Goal: Task Accomplishment & Management: Complete application form

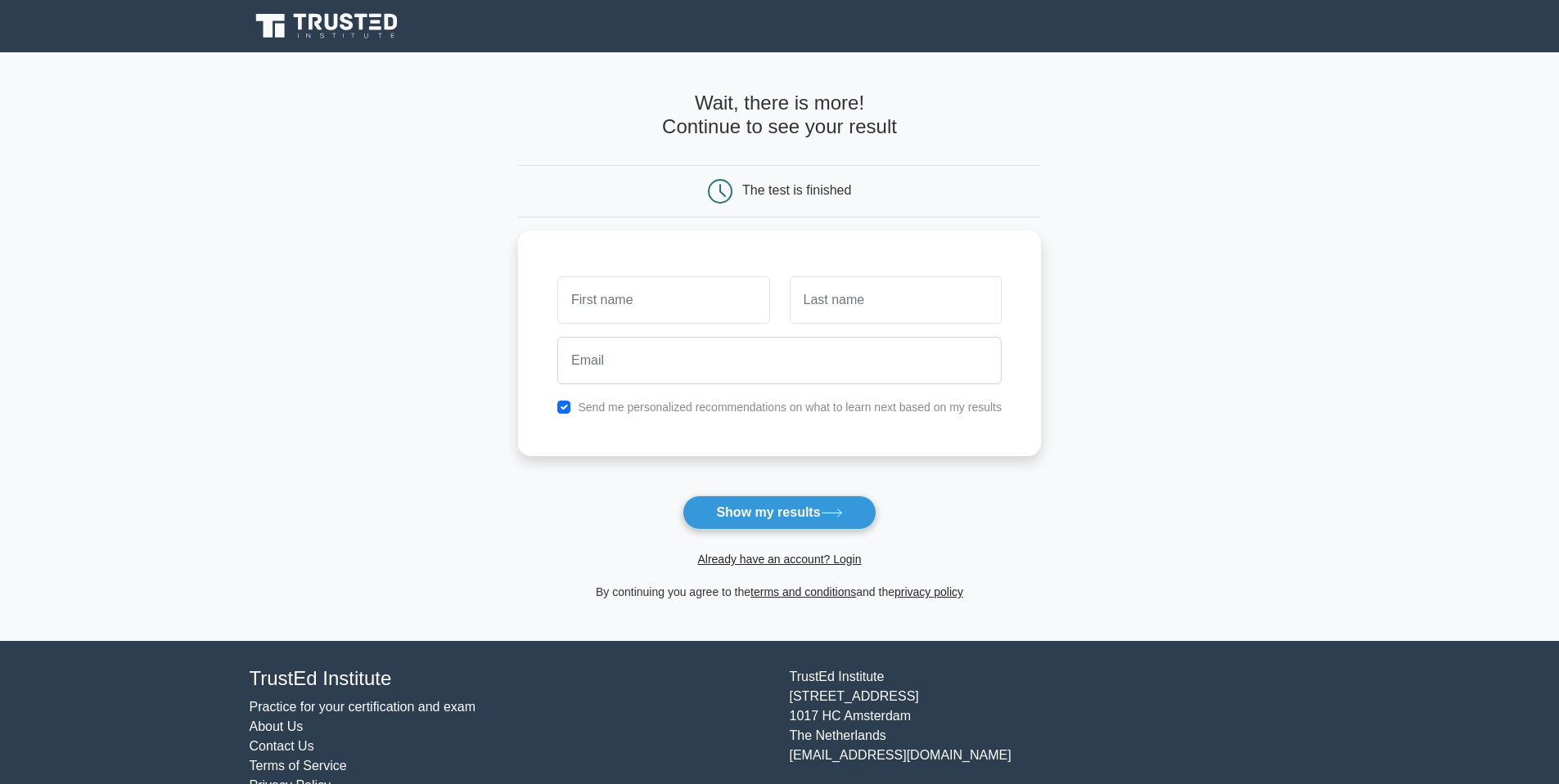
click at [668, 300] on input "text" at bounding box center [663, 300] width 212 height 47
type input "Tigran"
click at [957, 308] on input "text" at bounding box center [895, 296] width 212 height 47
type input "Petrosyan"
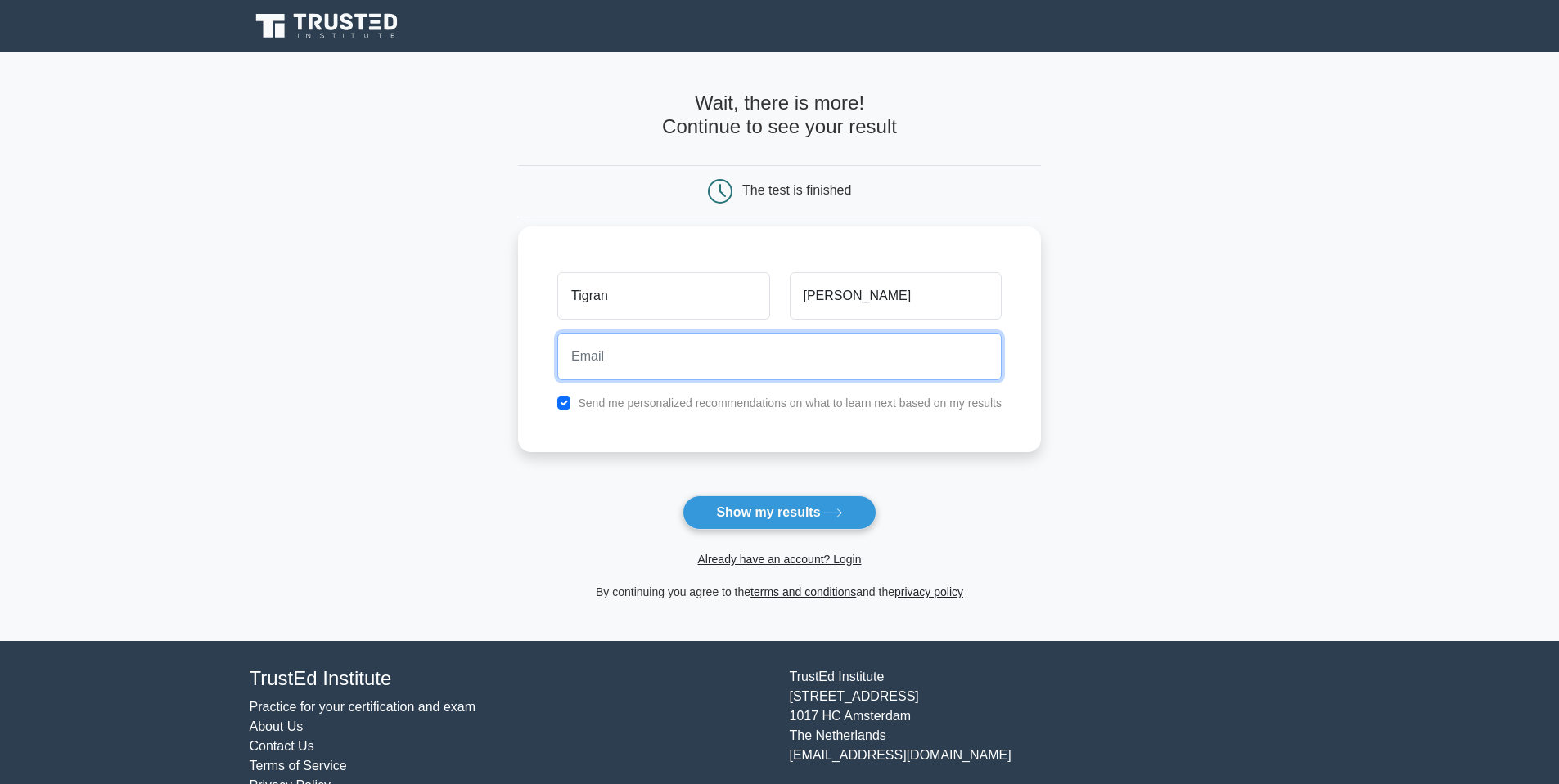
click at [714, 364] on input "email" at bounding box center [780, 356] width 445 height 47
type input "tikpet@gmail.com"
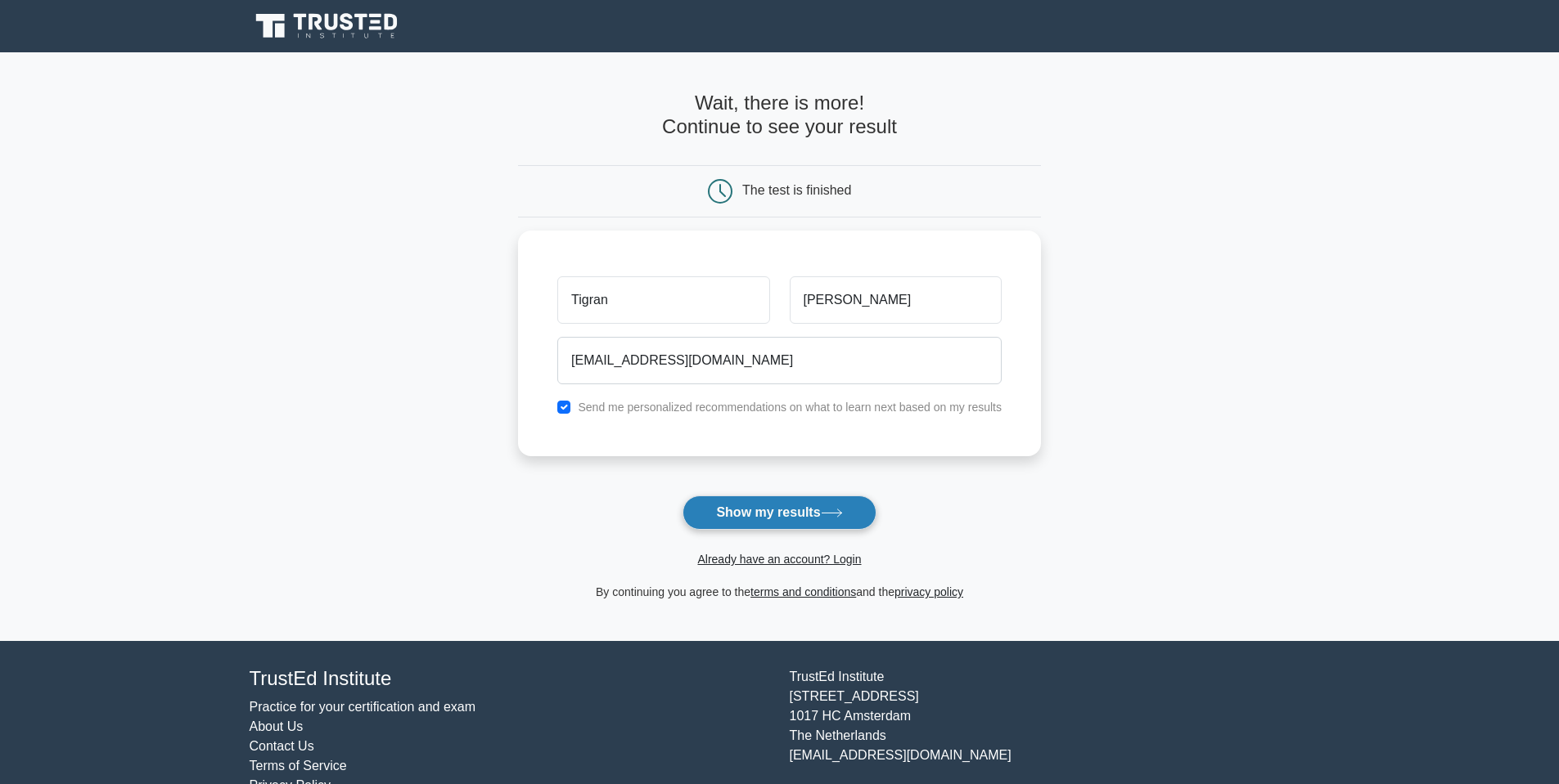
click at [794, 511] on button "Show my results" at bounding box center [779, 512] width 193 height 34
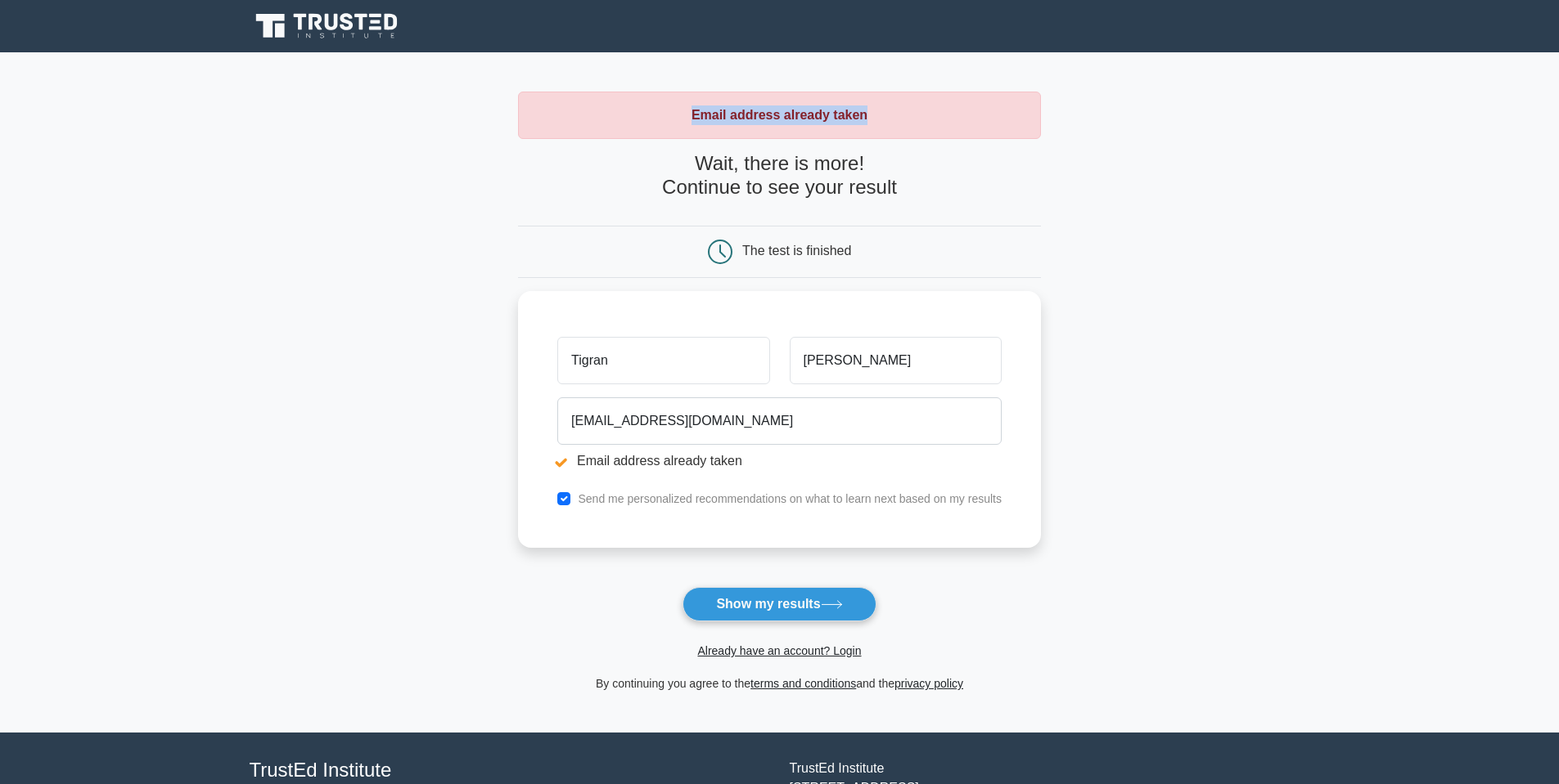
drag, startPoint x: 696, startPoint y: 102, endPoint x: 893, endPoint y: 152, distance: 203.2
click at [891, 123] on div "Email address already taken" at bounding box center [780, 115] width 523 height 47
drag, startPoint x: 711, startPoint y: 154, endPoint x: 914, endPoint y: 193, distance: 206.7
click at [914, 193] on h4 "Wait, there is more! Continue to see your result" at bounding box center [780, 175] width 523 height 47
click at [913, 193] on h4 "Wait, there is more! Continue to see your result" at bounding box center [780, 175] width 523 height 47
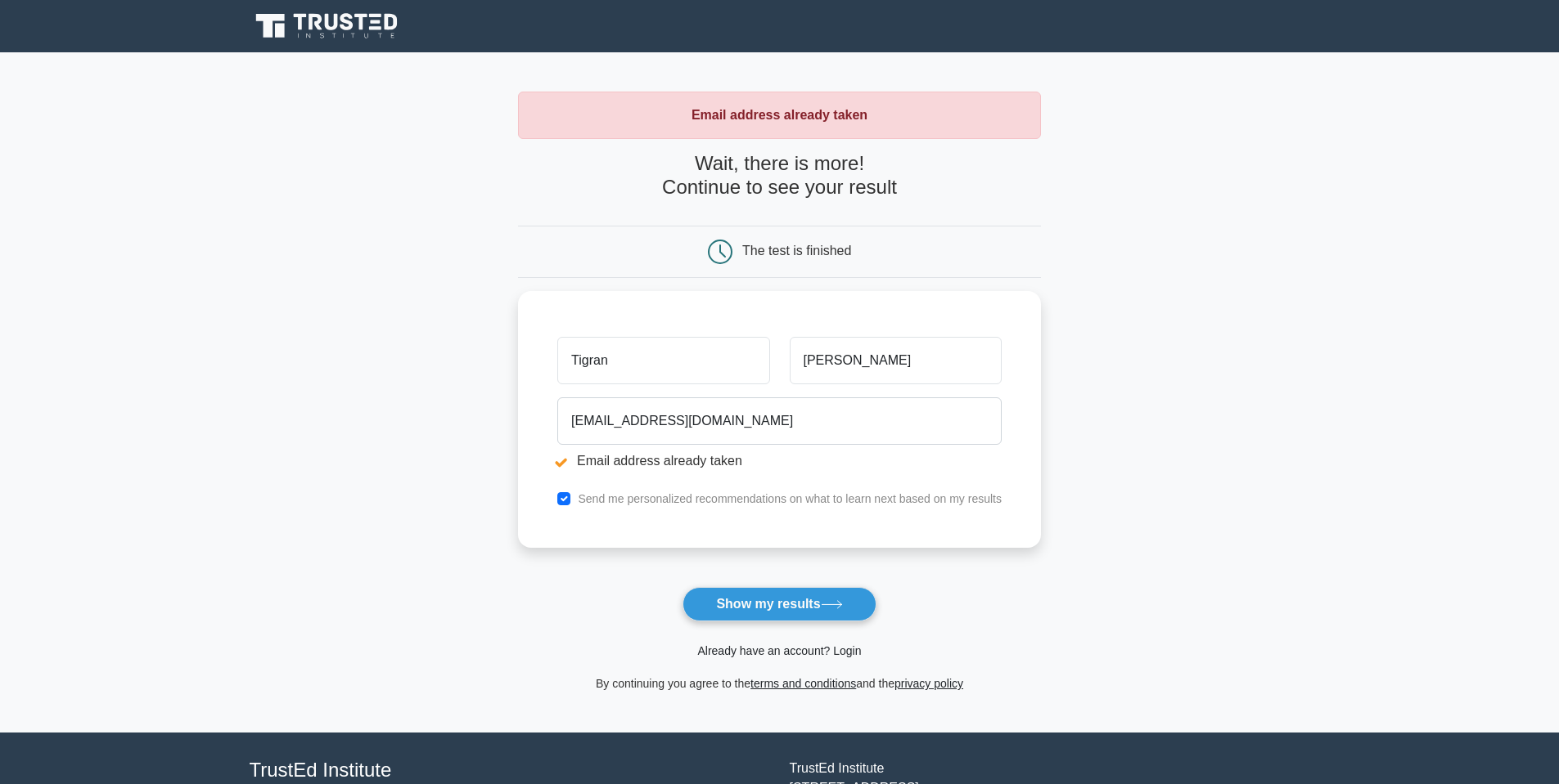
click at [754, 651] on link "Already have an account? Login" at bounding box center [779, 650] width 164 height 13
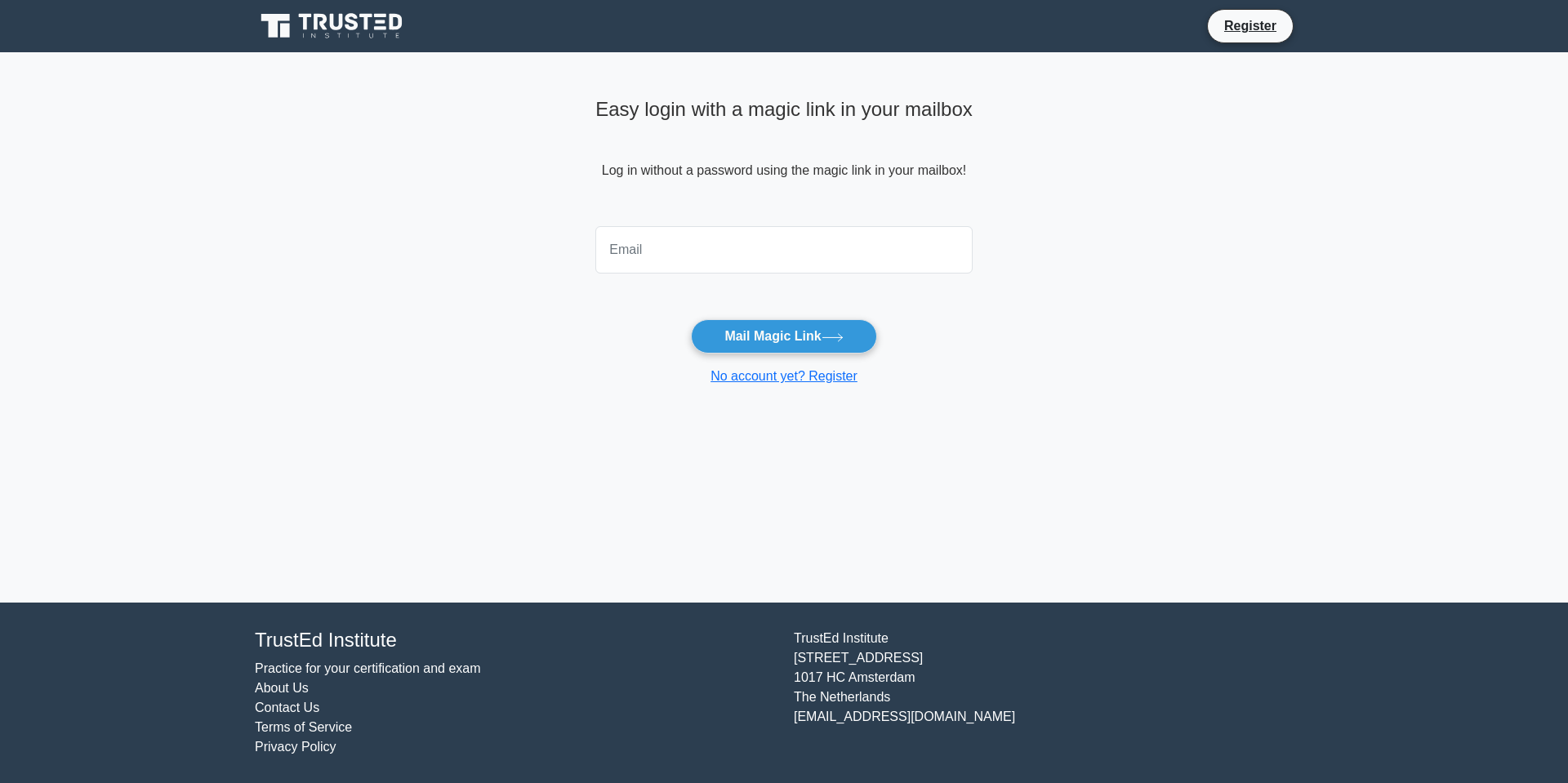
click at [688, 247] on input "email" at bounding box center [784, 249] width 377 height 47
type input "tikpet@gmail.com"
click at [748, 335] on button "Mail Magic Link" at bounding box center [784, 336] width 186 height 34
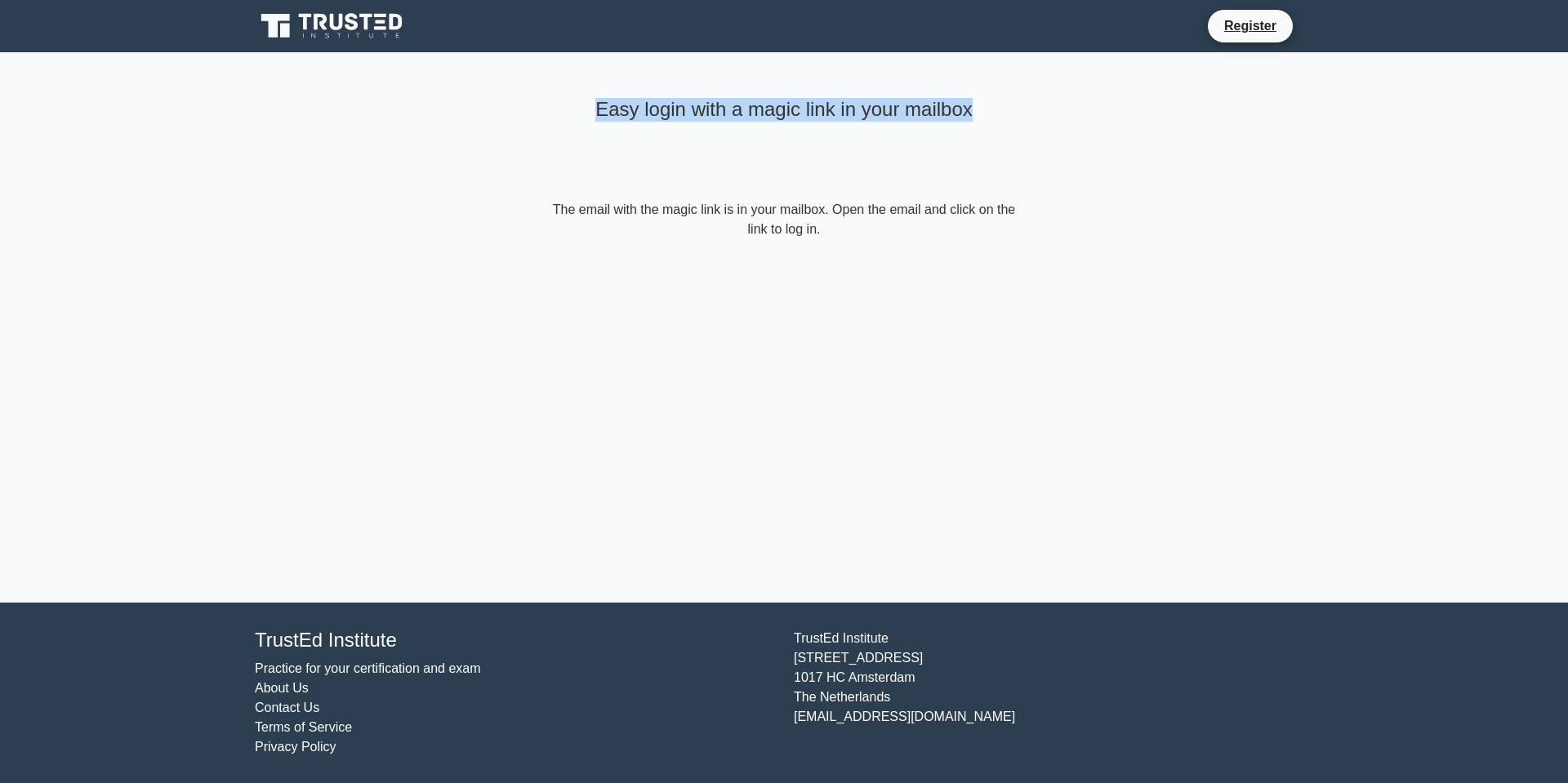
drag, startPoint x: 598, startPoint y: 112, endPoint x: 994, endPoint y: 102, distance: 396.1
click at [994, 102] on h4 "Easy login with a magic link in your mailbox" at bounding box center [784, 109] width 470 height 23
click at [813, 109] on h4 "Easy login with a magic link in your mailbox" at bounding box center [784, 109] width 470 height 23
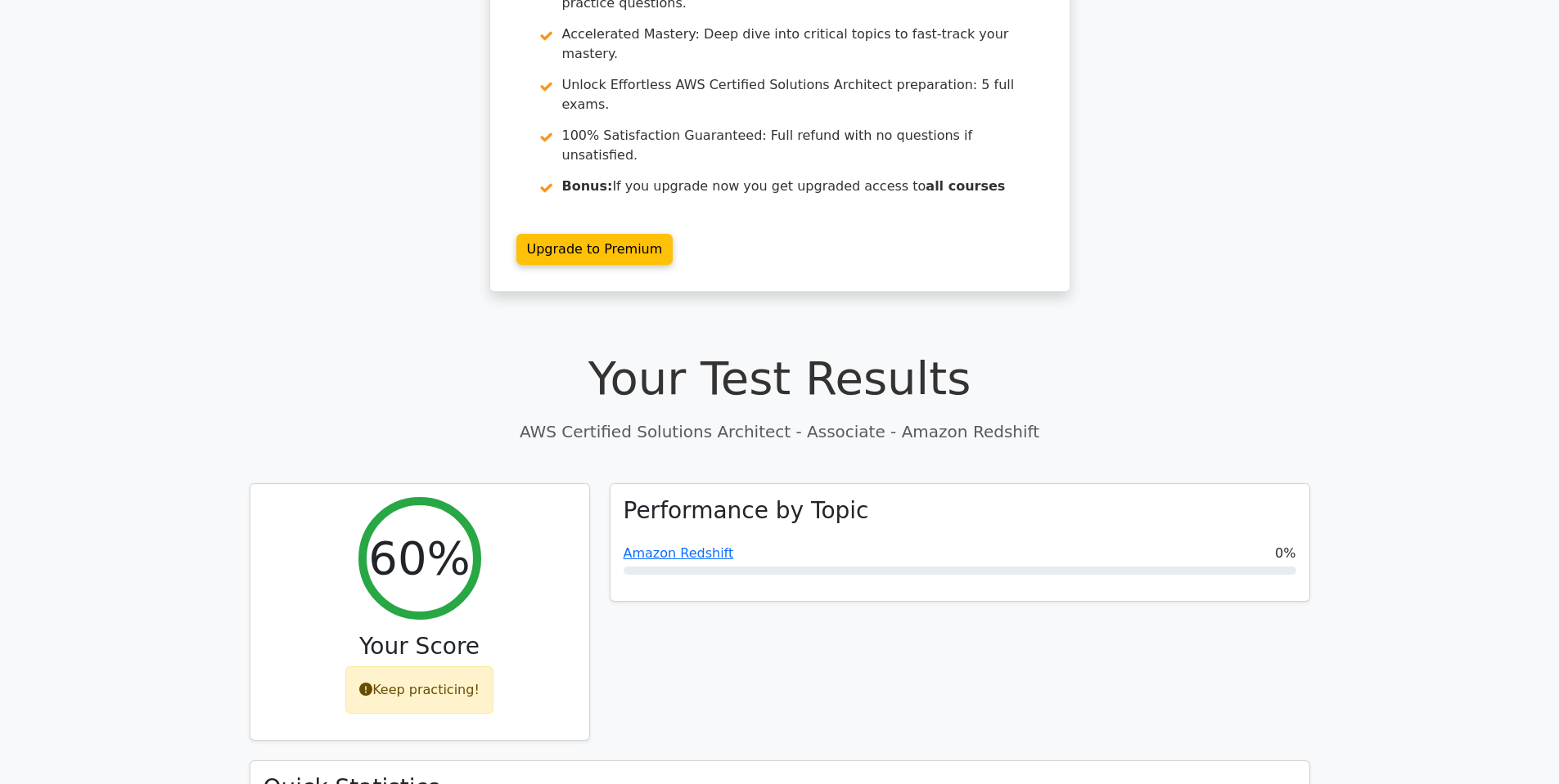
scroll to position [392, 0]
